Goal: Task Accomplishment & Management: Manage account settings

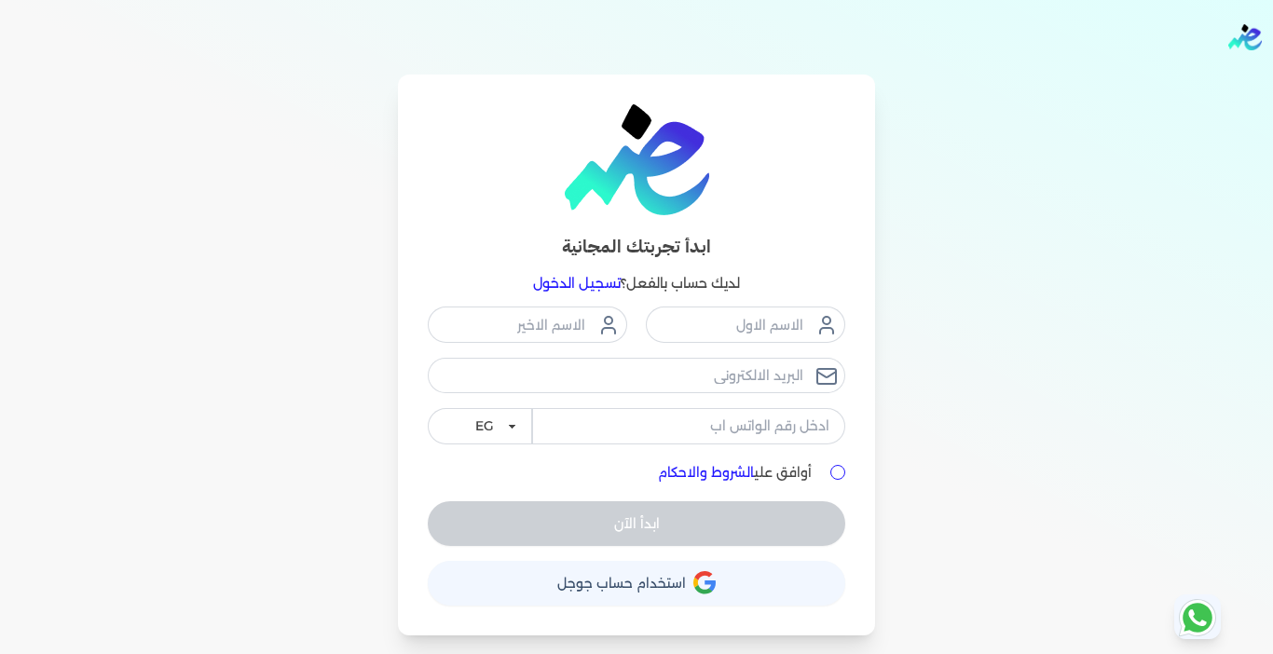
click at [571, 284] on link "تسجيل الدخول" at bounding box center [577, 283] width 88 height 17
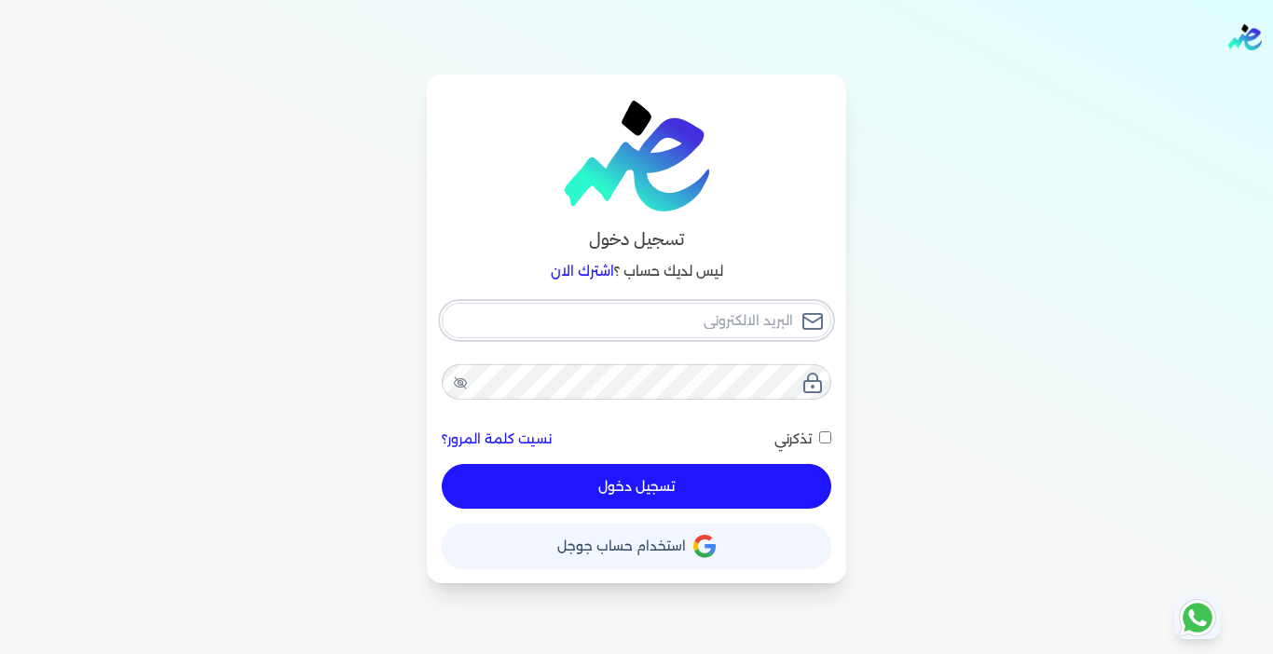
type input "[EMAIL_ADDRESS][DOMAIN_NAME]"
click at [743, 494] on button "تسجيل دخول" at bounding box center [636, 486] width 389 height 45
checkbox input "false"
